Goal: Find specific page/section: Find specific page/section

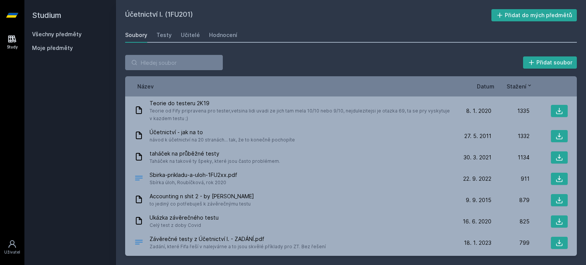
click at [79, 28] on h2 "Studium" at bounding box center [70, 15] width 76 height 31
click at [72, 36] on link "Všechny předměty" at bounding box center [57, 34] width 50 height 6
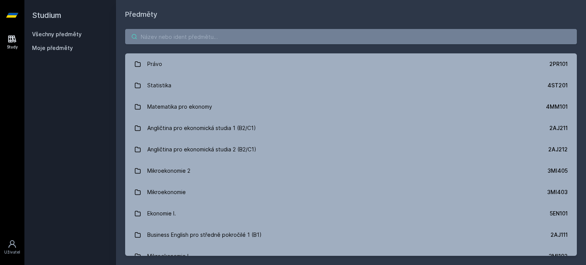
click at [169, 39] on input "search" at bounding box center [350, 36] width 451 height 15
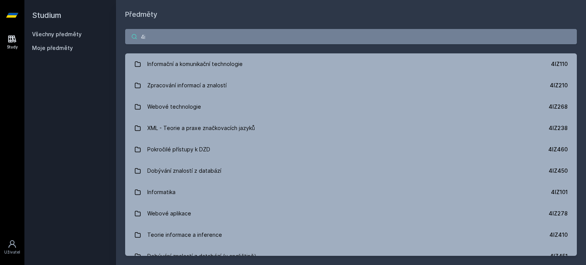
type input "4"
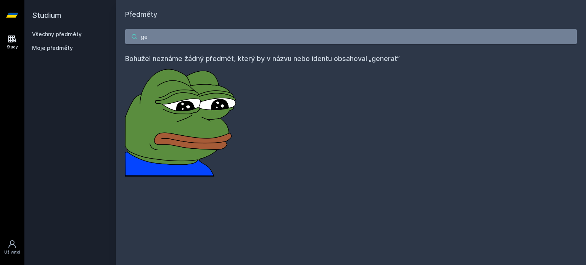
type input "g"
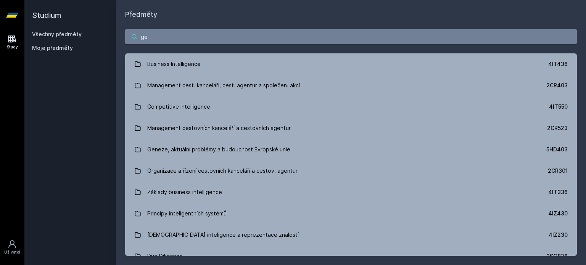
type input "g"
